Goal: Task Accomplishment & Management: Use online tool/utility

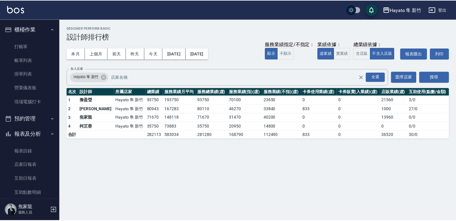
scroll to position [60, 0]
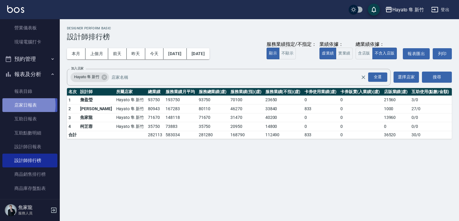
click at [21, 105] on link "店家日報表" at bounding box center [29, 105] width 55 height 14
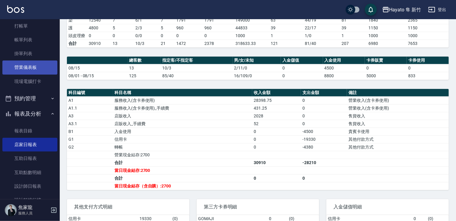
scroll to position [20, 0]
click at [28, 67] on link "營業儀表板" at bounding box center [29, 67] width 55 height 14
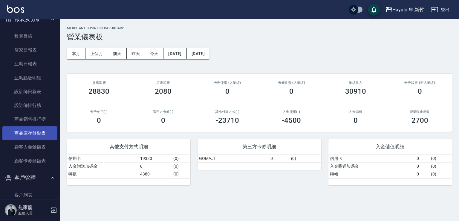
scroll to position [140, 0]
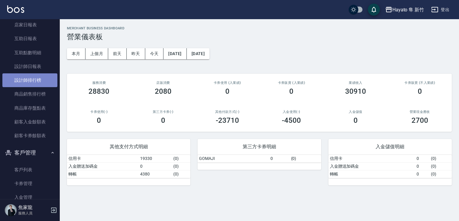
click at [37, 81] on link "設計師排行榜" at bounding box center [29, 80] width 55 height 14
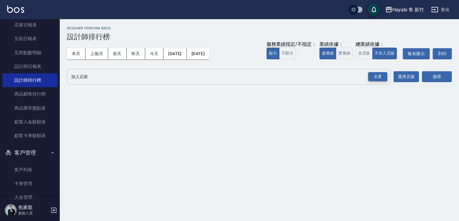
click at [379, 73] on div "全選" at bounding box center [377, 76] width 19 height 9
click at [180, 53] on button "[DATE]" at bounding box center [174, 53] width 23 height 11
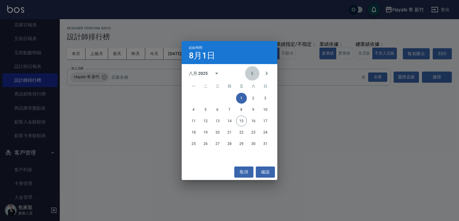
click at [253, 74] on icon "Previous month" at bounding box center [252, 73] width 7 height 7
click at [252, 132] on button "26" at bounding box center [253, 132] width 11 height 11
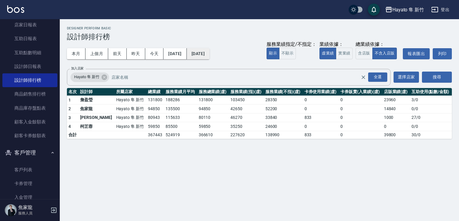
click at [210, 53] on button "[DATE]" at bounding box center [198, 53] width 23 height 11
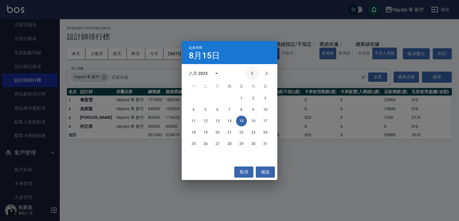
click at [251, 74] on icon "Previous month" at bounding box center [252, 73] width 2 height 4
click at [231, 138] on div "28 29 30 31" at bounding box center [230, 143] width 96 height 11
click at [230, 141] on button "31" at bounding box center [229, 143] width 11 height 11
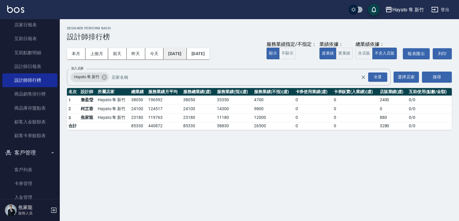
click at [184, 54] on button "[DATE]" at bounding box center [174, 53] width 23 height 11
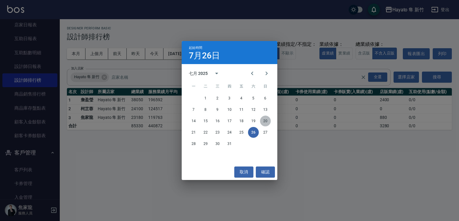
click at [264, 118] on button "20" at bounding box center [265, 120] width 11 height 11
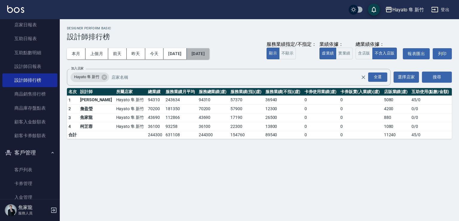
click at [210, 56] on button "[DATE]" at bounding box center [198, 53] width 23 height 11
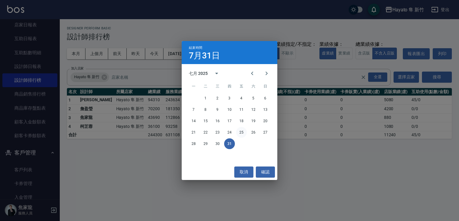
click at [240, 129] on button "25" at bounding box center [241, 132] width 11 height 11
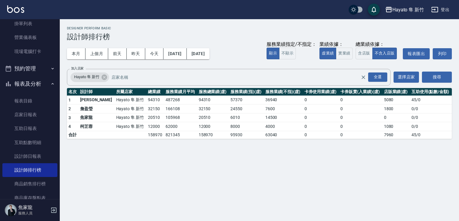
scroll to position [50, 0]
click at [38, 49] on link "現場電腦打卡" at bounding box center [29, 52] width 55 height 14
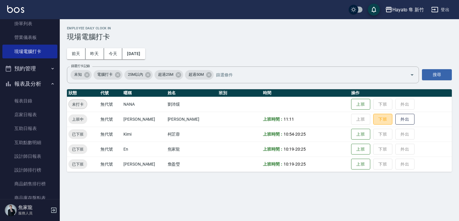
drag, startPoint x: 379, startPoint y: 117, endPoint x: 378, endPoint y: 124, distance: 7.3
click at [379, 117] on button "下班" at bounding box center [382, 119] width 19 height 11
